Goal: Participate in discussion: Engage in conversation with other users on a specific topic

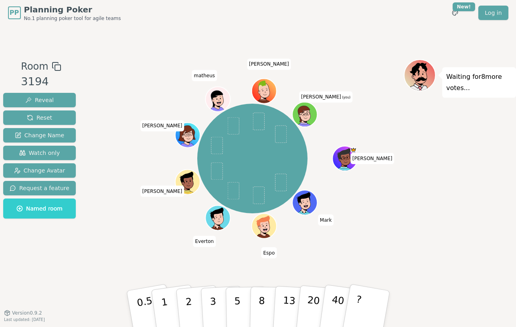
click at [90, 253] on div "Room 3194 Reveal Reset Change Name Watch only Change Avatar Request a feature N…" at bounding box center [258, 169] width 516 height 220
click at [64, 261] on div "Room 3194 Reveal Reset Change Name Watch only Change Avatar Request a feature N…" at bounding box center [39, 169] width 79 height 220
click at [70, 269] on div "Room 3194 Reveal Reset Change Name Watch only Change Avatar Request a feature N…" at bounding box center [39, 169] width 79 height 220
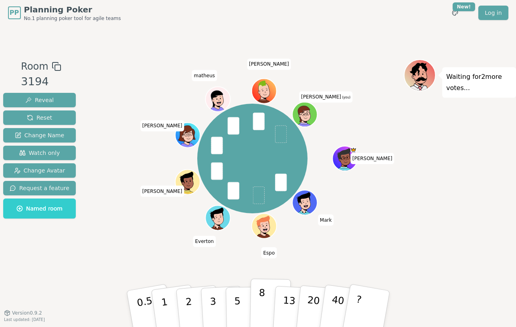
click at [258, 302] on p "8" at bounding box center [261, 308] width 7 height 43
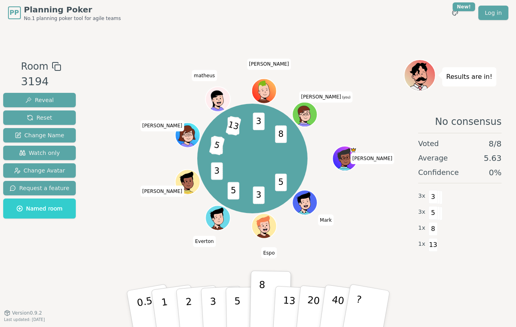
click at [56, 252] on div "Room 3194 Reveal Reset Change Name Watch only Change Avatar Request a feature N…" at bounding box center [39, 169] width 79 height 220
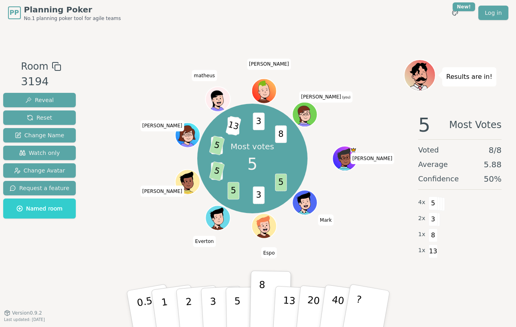
click at [60, 254] on div "Room 3194 Reveal Reset Change Name Watch only Change Avatar Request a feature N…" at bounding box center [39, 169] width 79 height 220
click at [53, 292] on div "Room 3194 Reveal Reset Change Name Watch only Change Avatar Request a feature N…" at bounding box center [258, 169] width 516 height 287
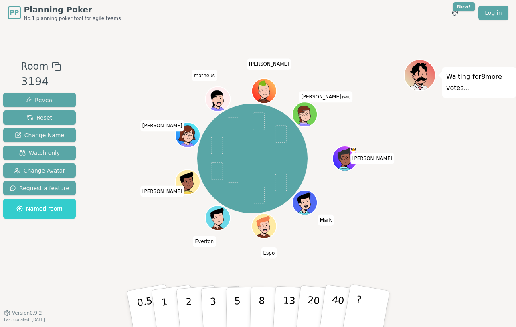
click at [73, 284] on div "Room 3194 Reveal Reset Change Name Watch only Change Avatar Request a feature N…" at bounding box center [258, 169] width 516 height 287
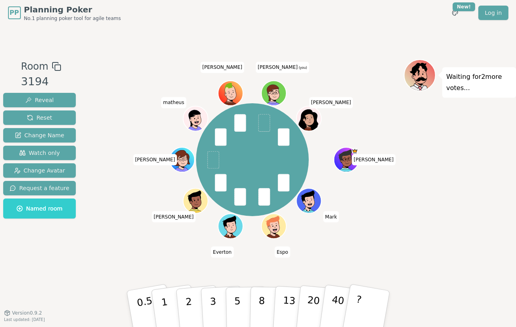
click at [48, 274] on div "Room 3194 Reveal Reset Change Name Watch only Change Avatar Request a feature N…" at bounding box center [39, 169] width 79 height 220
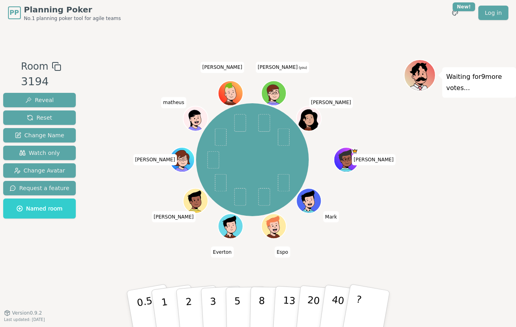
click at [81, 248] on div "Room 3194 Reveal Reset Change Name Watch only Change Avatar Request a feature N…" at bounding box center [258, 169] width 516 height 220
click at [255, 312] on button "8" at bounding box center [269, 309] width 41 height 61
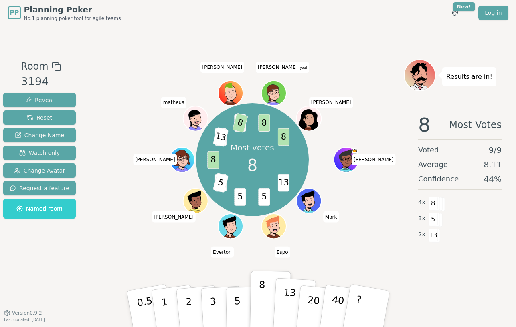
click at [290, 299] on p "13" at bounding box center [288, 309] width 15 height 44
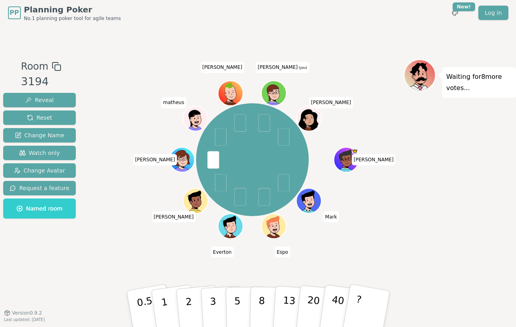
click at [93, 270] on div "Room 3194 Reveal Reset Change Name Watch only Change Avatar Request a feature N…" at bounding box center [258, 169] width 516 height 220
click at [216, 301] on button "3" at bounding box center [222, 309] width 44 height 62
click at [45, 56] on div "Room 3194 Reveal Reset Change Name Watch only Change Avatar Request a feature N…" at bounding box center [258, 169] width 516 height 287
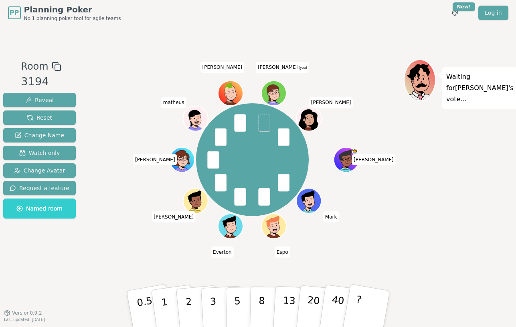
click at [76, 250] on div "Room 3194 Reveal Reset Change Name Watch only Change Avatar Request a feature N…" at bounding box center [258, 169] width 516 height 220
click at [357, 303] on p "?" at bounding box center [357, 308] width 12 height 44
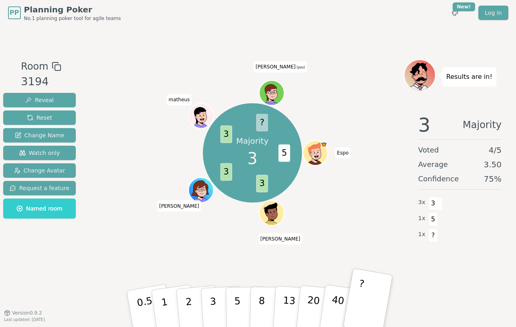
click at [38, 265] on div "Room 3194 Reveal Reset Change Name Watch only Change Avatar Request a feature N…" at bounding box center [39, 169] width 79 height 220
